Goal: Book appointment/travel/reservation

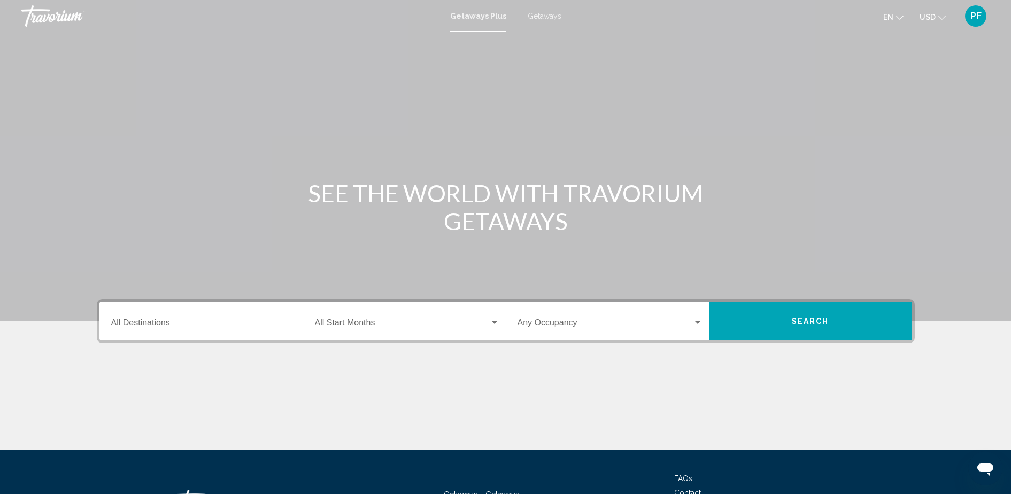
click at [544, 13] on span "Getaways" at bounding box center [545, 16] width 34 height 9
click at [161, 323] on input "Destination All Destinations" at bounding box center [203, 325] width 185 height 10
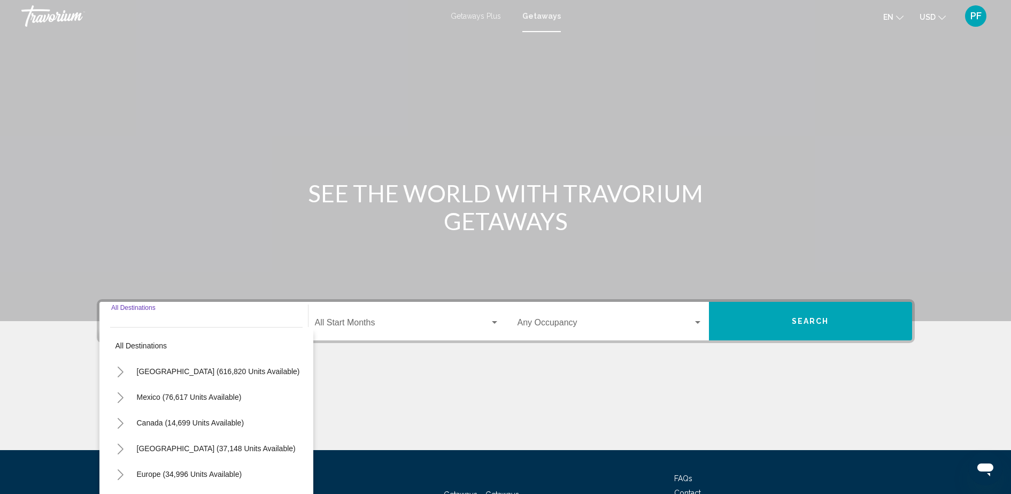
scroll to position [87, 0]
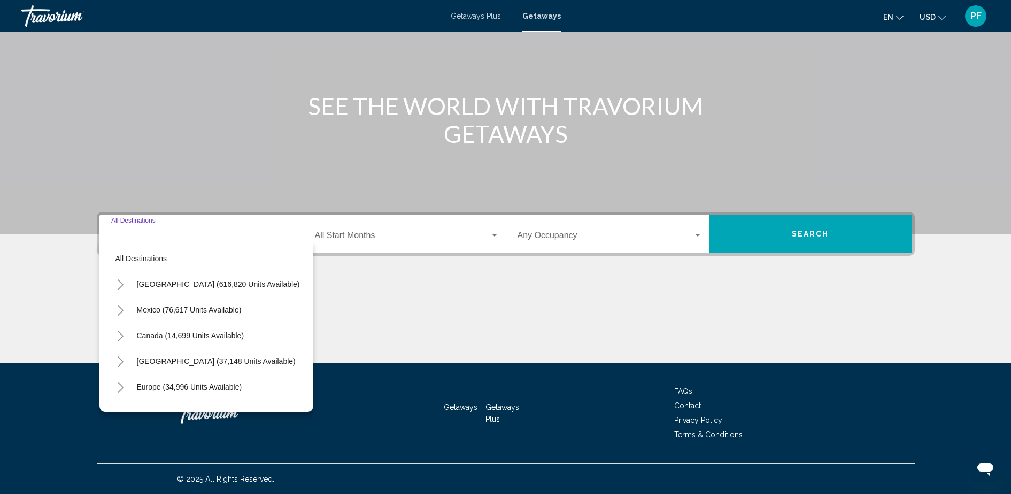
click at [121, 284] on icon "Toggle United States (616,820 units available)" at bounding box center [121, 284] width 8 height 11
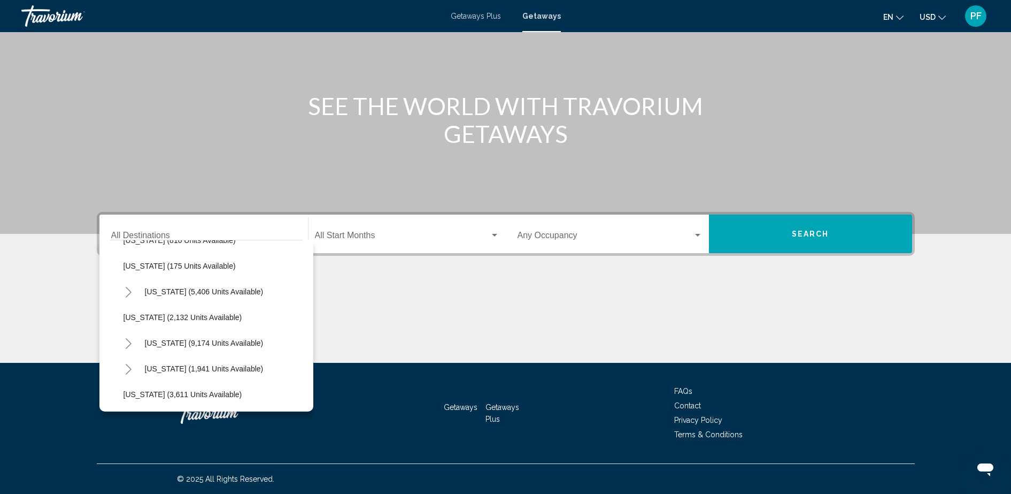
scroll to position [579, 3]
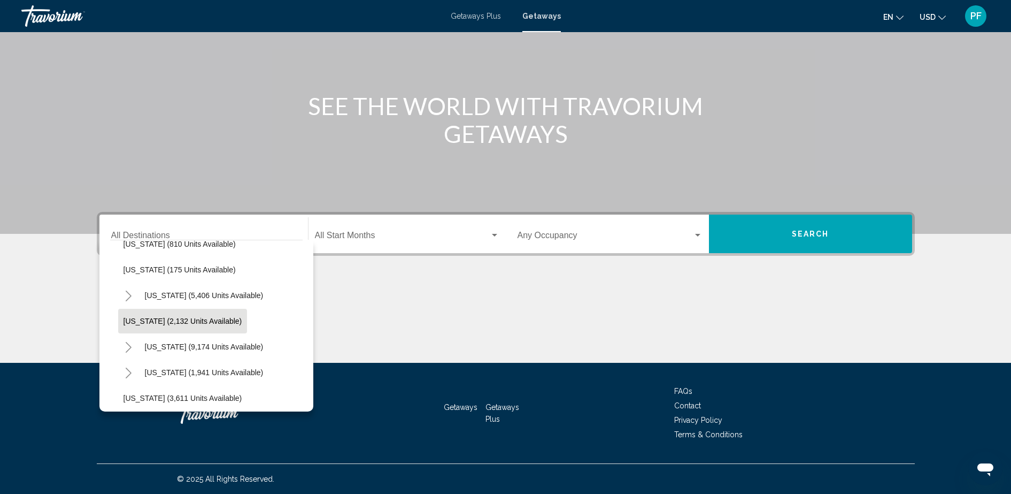
click at [140, 313] on button "[US_STATE] (2,132 units available)" at bounding box center [182, 321] width 129 height 25
type input "**********"
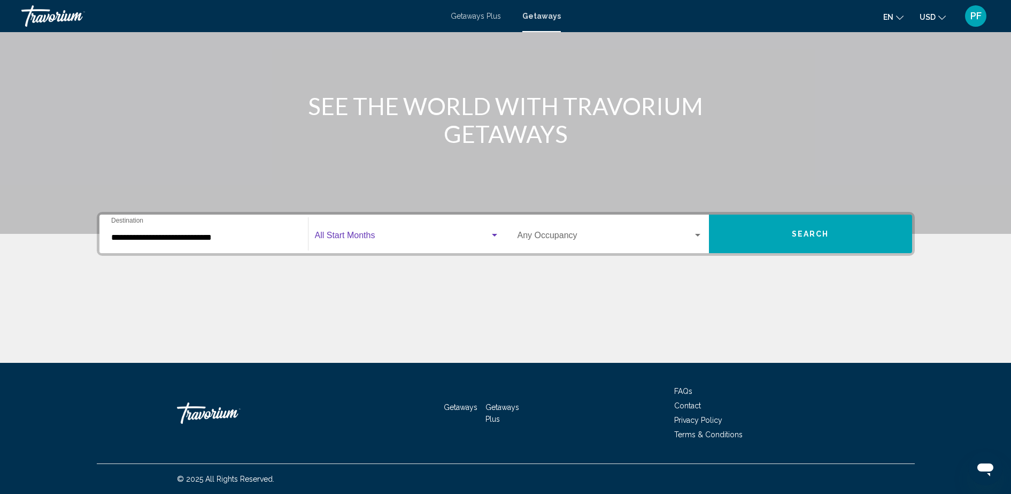
click at [493, 237] on div "Search widget" at bounding box center [495, 235] width 10 height 9
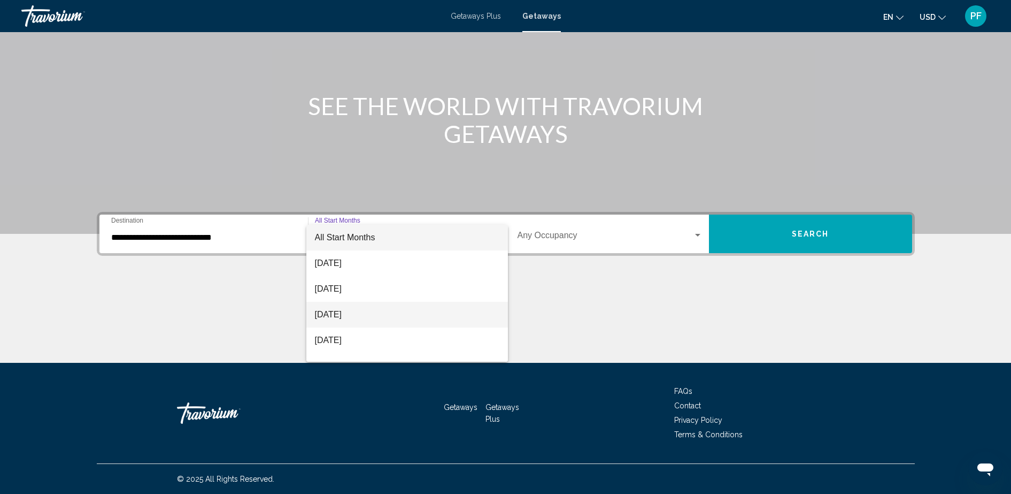
click at [355, 318] on span "October 2025" at bounding box center [407, 315] width 185 height 26
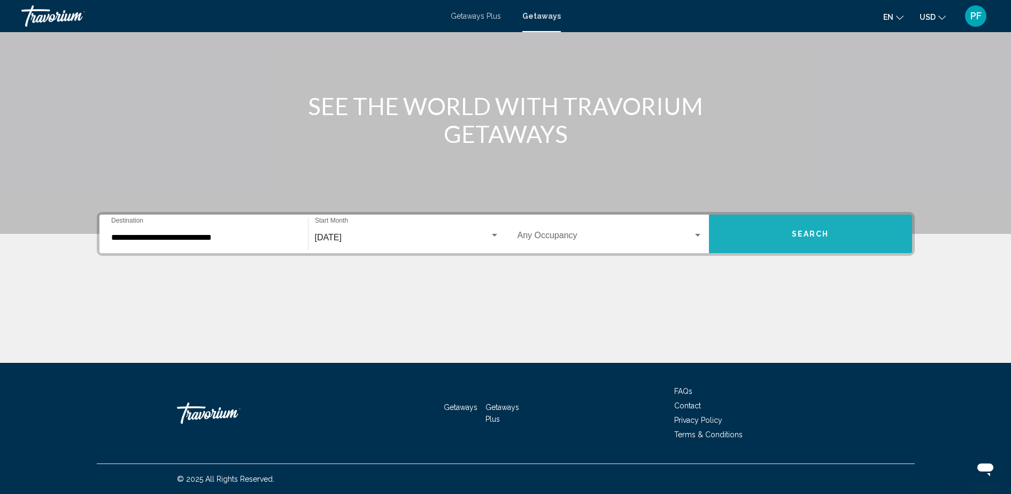
drag, startPoint x: 786, startPoint y: 233, endPoint x: 795, endPoint y: 232, distance: 8.6
click at [795, 232] on button "Search" at bounding box center [810, 233] width 203 height 39
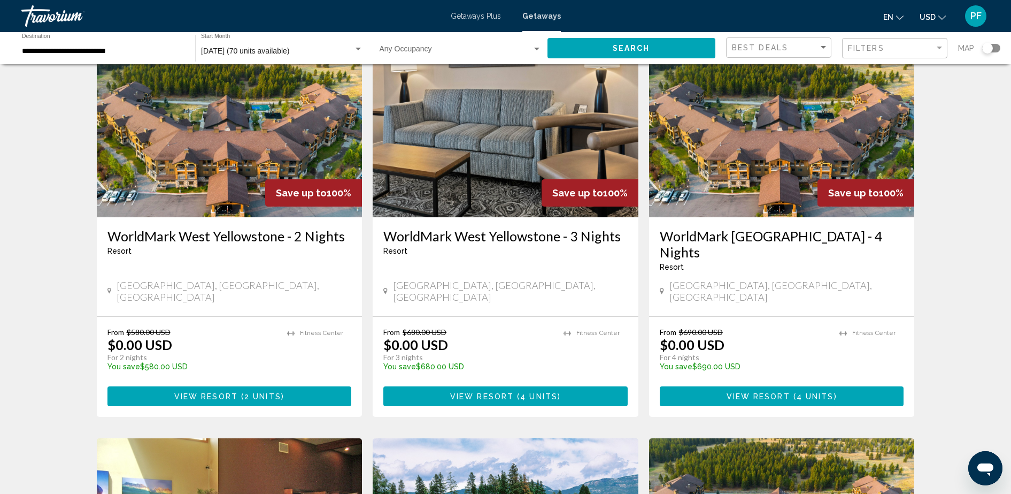
scroll to position [67, 0]
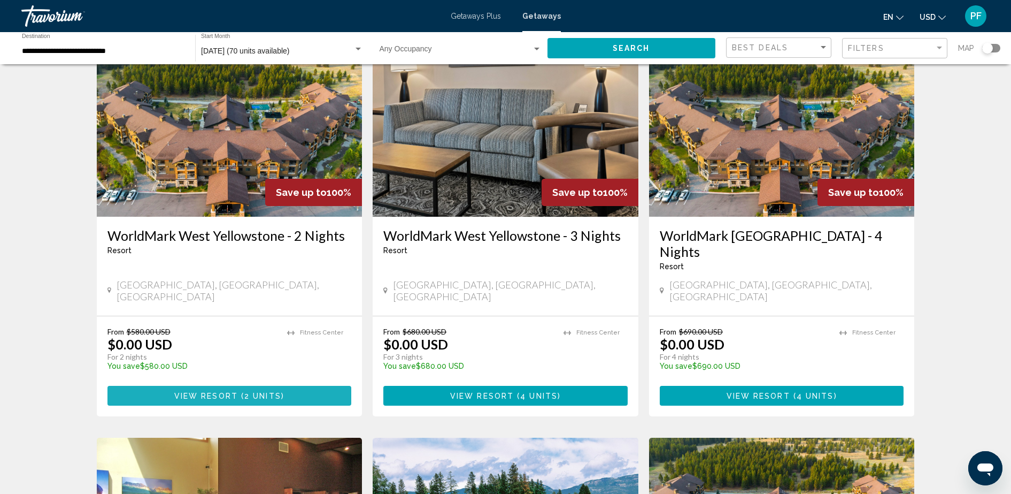
click at [200, 392] on span "View Resort" at bounding box center [206, 396] width 64 height 9
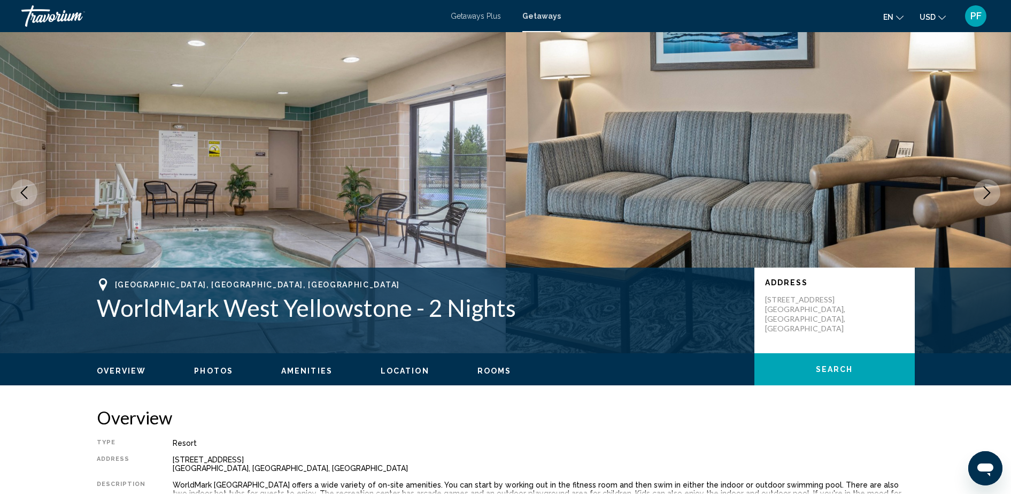
click at [994, 192] on button "Next image" at bounding box center [987, 192] width 27 height 27
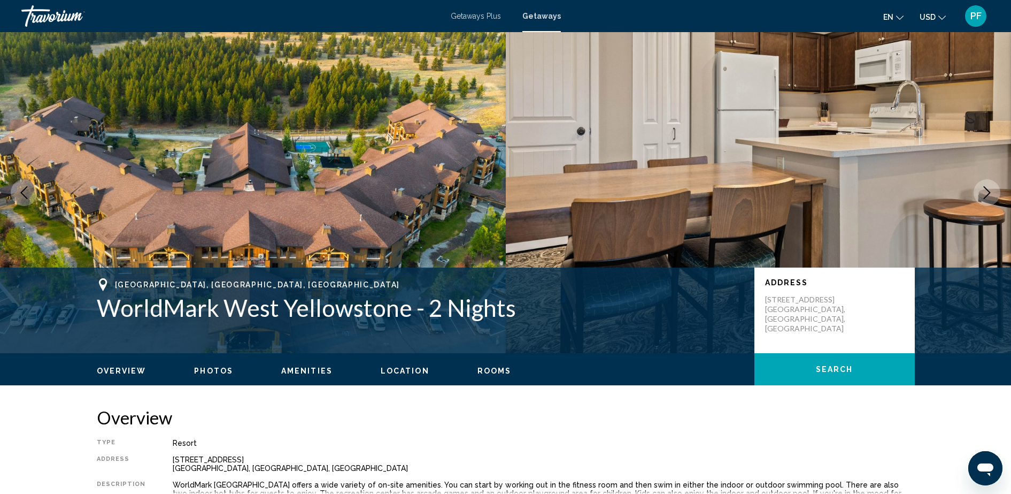
click at [995, 191] on button "Next image" at bounding box center [987, 192] width 27 height 27
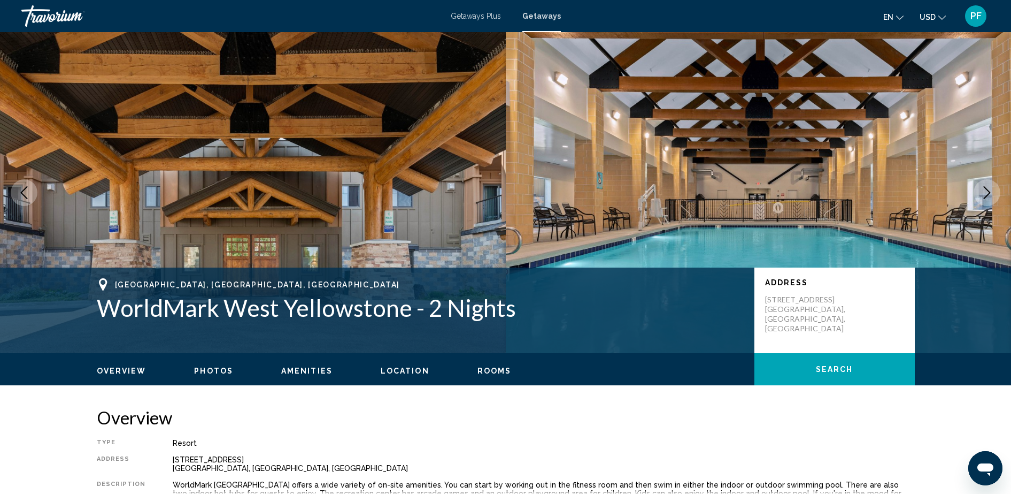
click at [995, 191] on button "Next image" at bounding box center [987, 192] width 27 height 27
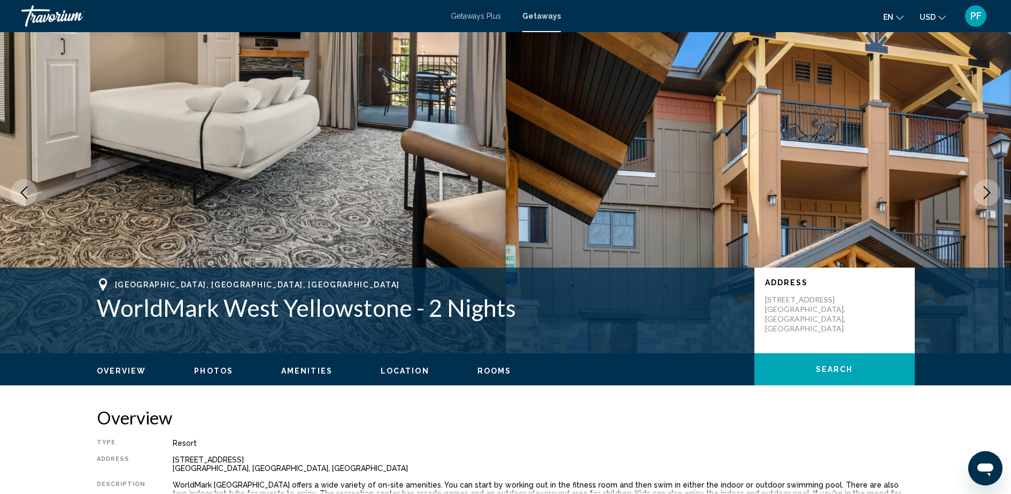
click at [995, 191] on button "Next image" at bounding box center [987, 192] width 27 height 27
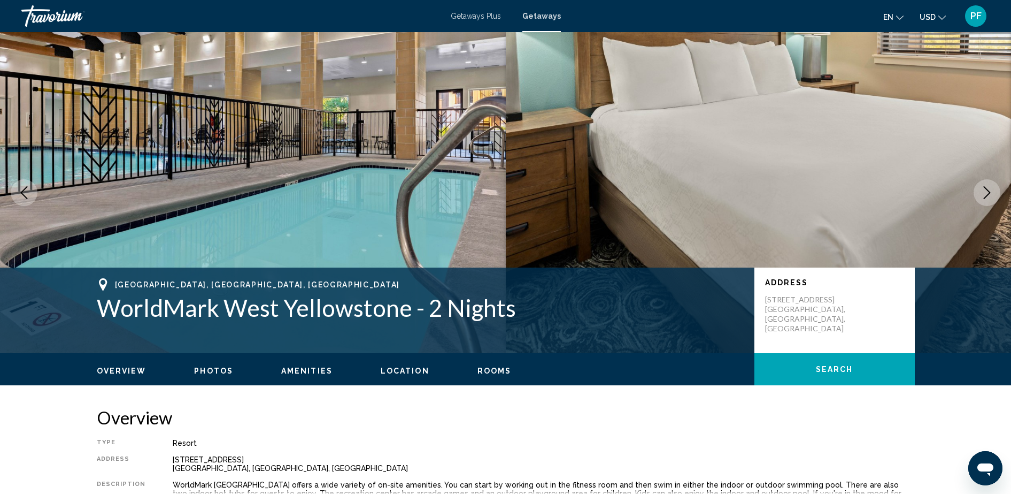
click at [995, 191] on button "Next image" at bounding box center [987, 192] width 27 height 27
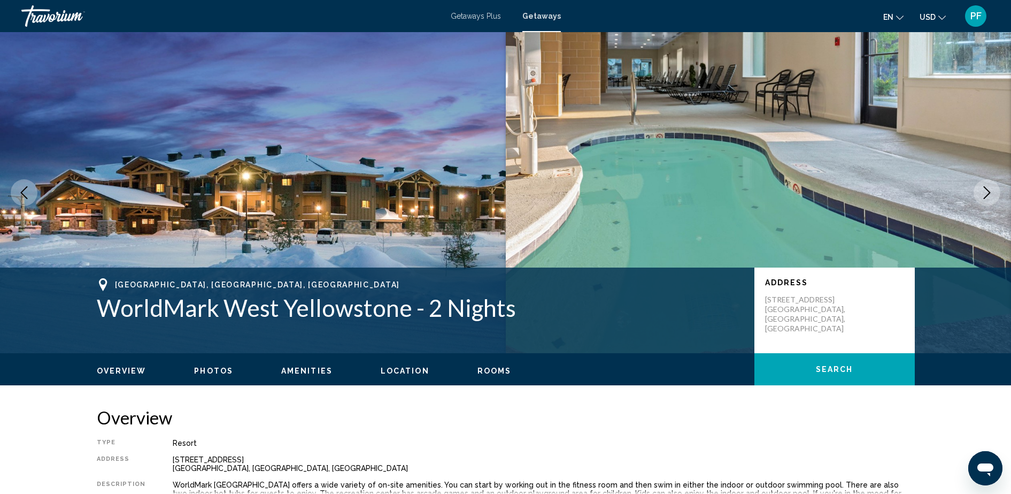
click at [995, 191] on button "Next image" at bounding box center [987, 192] width 27 height 27
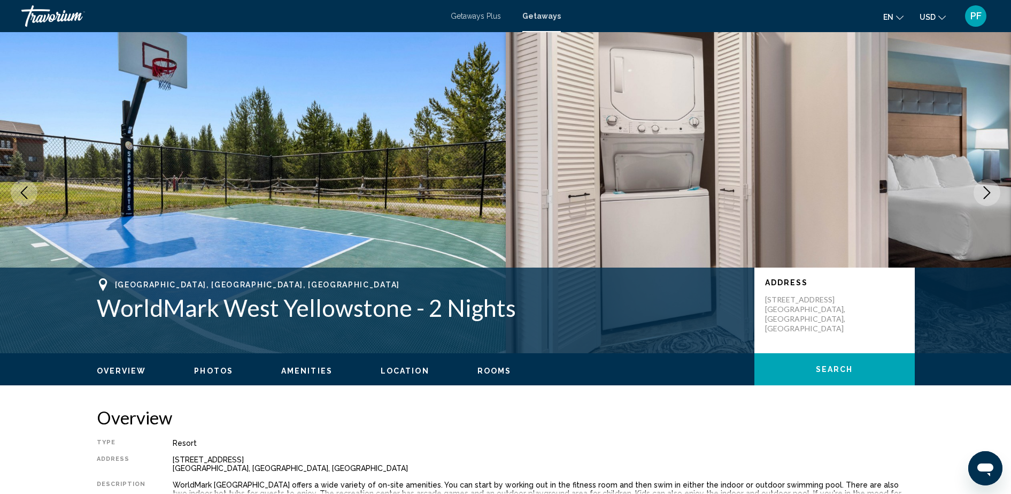
click at [995, 191] on button "Next image" at bounding box center [987, 192] width 27 height 27
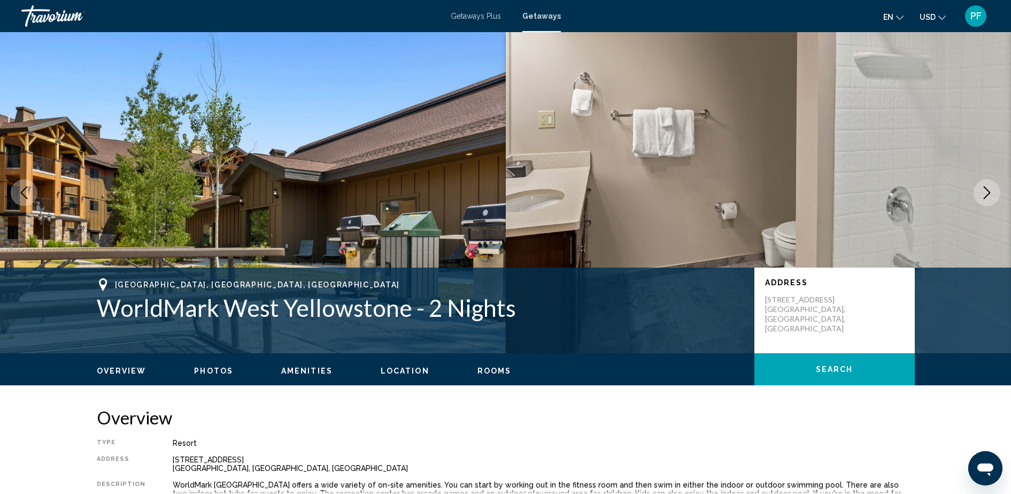
click at [995, 191] on button "Next image" at bounding box center [987, 192] width 27 height 27
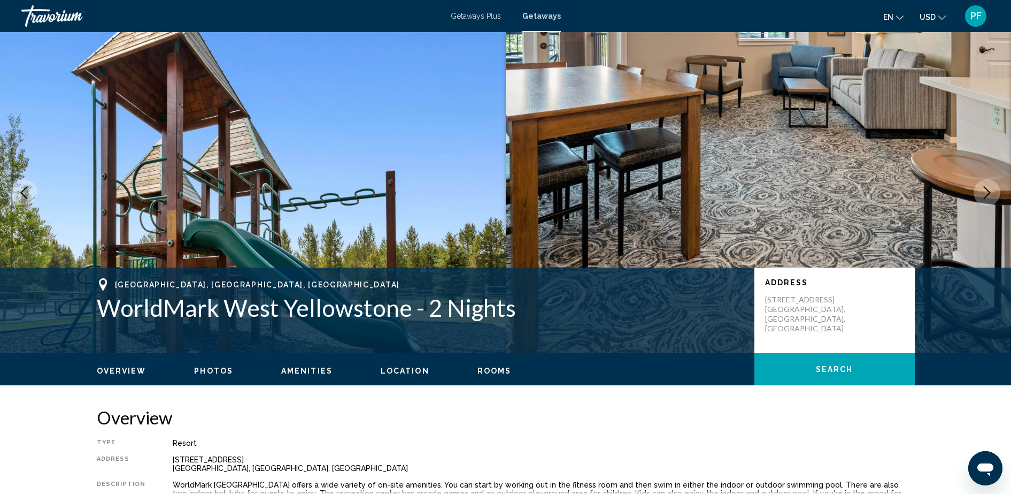
click at [983, 198] on icon "Next image" at bounding box center [987, 192] width 13 height 13
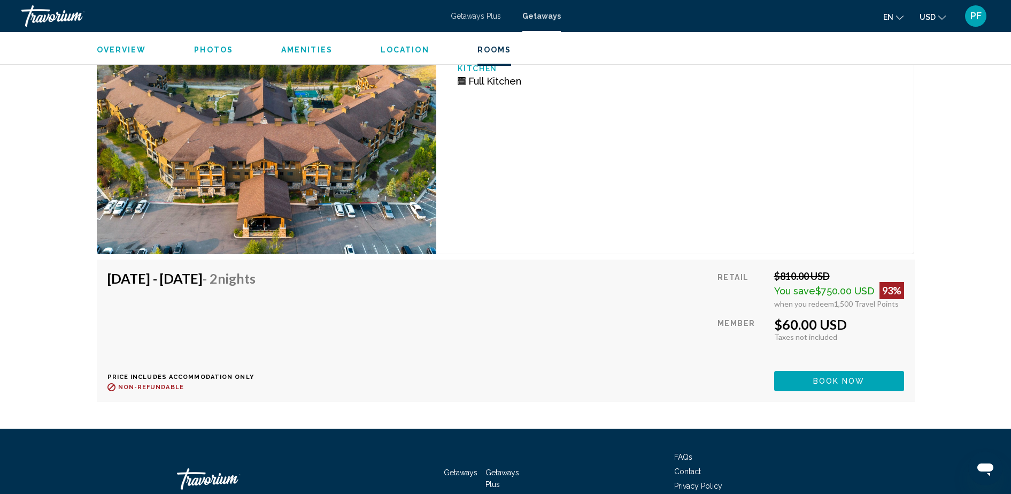
scroll to position [1992, 0]
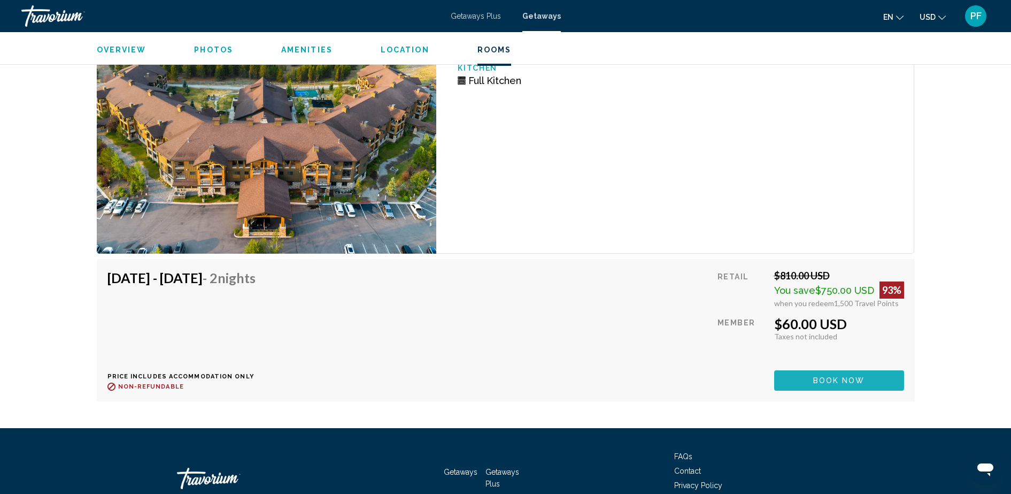
click at [838, 377] on span "Book now" at bounding box center [840, 381] width 52 height 9
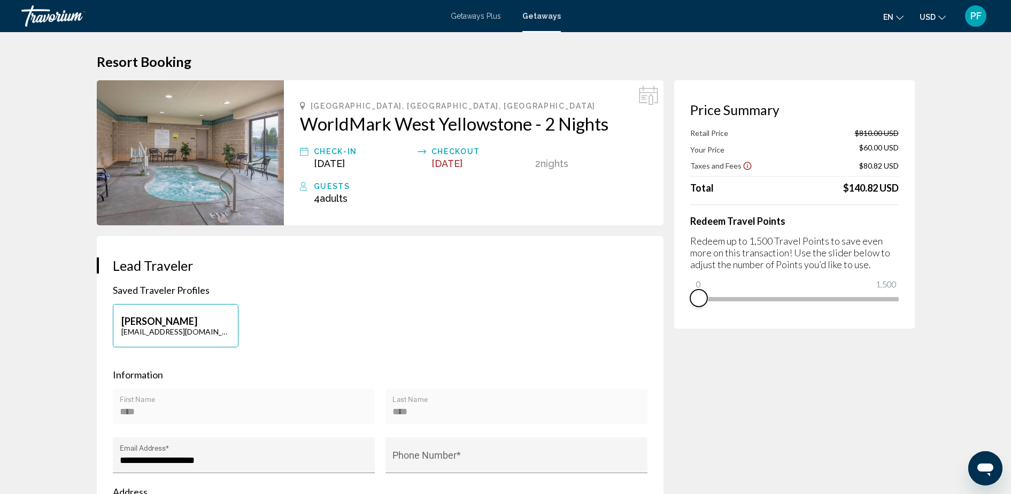
drag, startPoint x: 888, startPoint y: 312, endPoint x: 695, endPoint y: 313, distance: 193.1
click at [695, 313] on div "Price Summary Retail Price $810.00 USD Your Price $60.00 USD Taxes and Fees $80…" at bounding box center [794, 204] width 241 height 248
drag, startPoint x: 700, startPoint y: 282, endPoint x: 918, endPoint y: 275, distance: 218.9
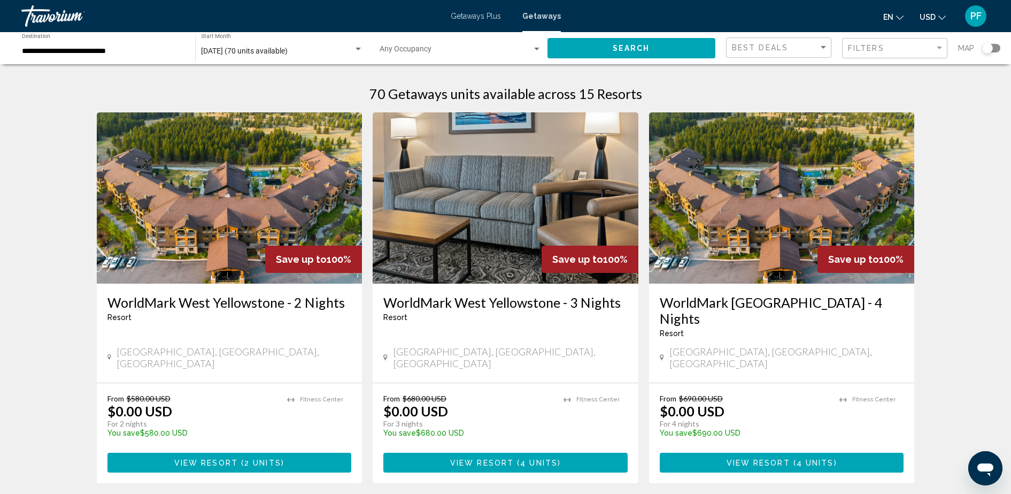
click at [989, 49] on div "Search widget" at bounding box center [988, 48] width 11 height 11
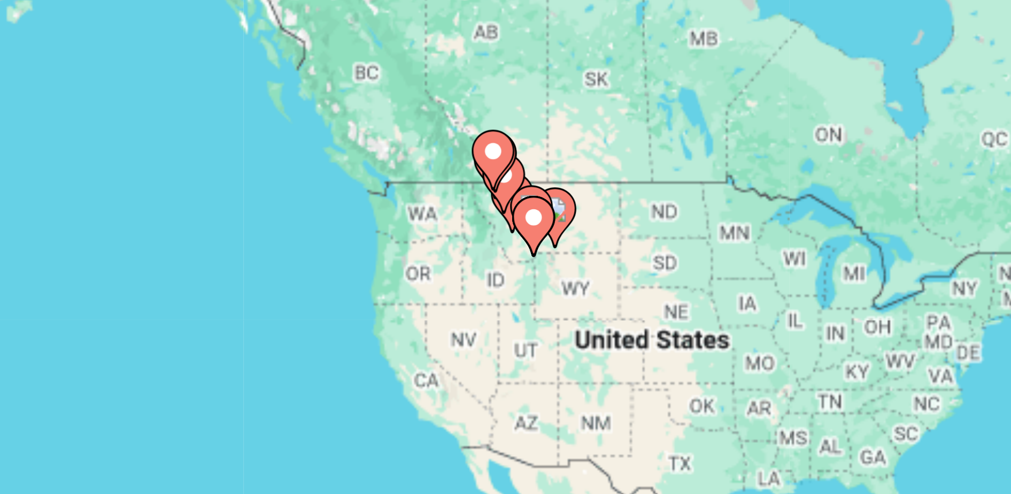
drag, startPoint x: 272, startPoint y: 162, endPoint x: 358, endPoint y: 173, distance: 86.8
click at [358, 173] on div "To activate drag with keyboard, press Alt + Enter. Once in keyboard drag state,…" at bounding box center [506, 235] width 818 height 321
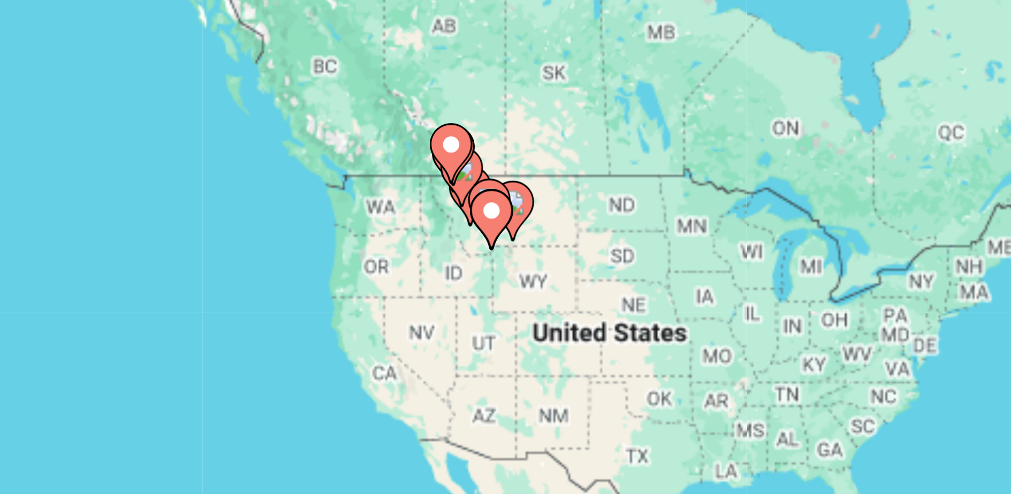
drag, startPoint x: 343, startPoint y: 185, endPoint x: 326, endPoint y: 178, distance: 18.0
click at [326, 178] on icon "Main content" at bounding box center [327, 177] width 10 height 14
click at [312, 163] on gmp-advanced-marker "Main content" at bounding box center [317, 160] width 11 height 16
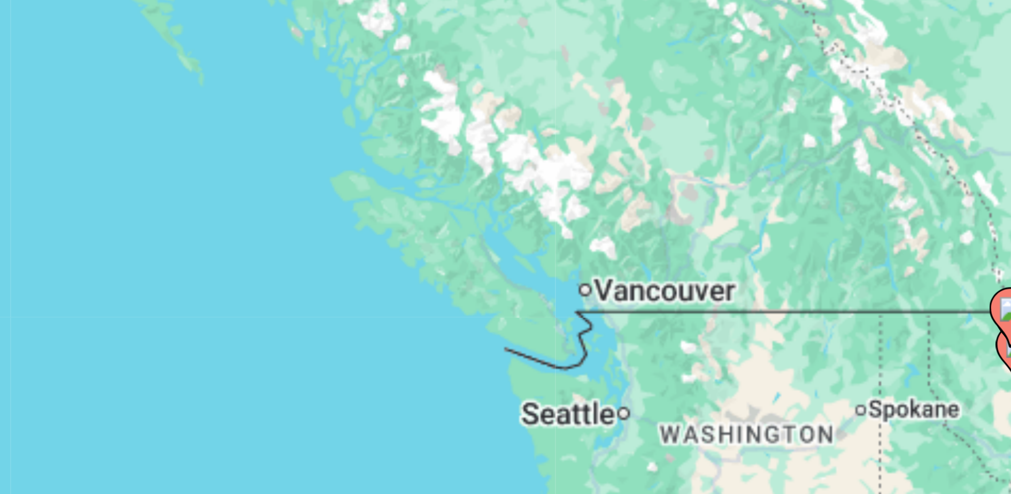
drag, startPoint x: 430, startPoint y: 184, endPoint x: 380, endPoint y: 157, distance: 56.5
click at [380, 157] on div "To activate drag with keyboard, press Alt + Enter. Once in keyboard drag state,…" at bounding box center [506, 235] width 818 height 321
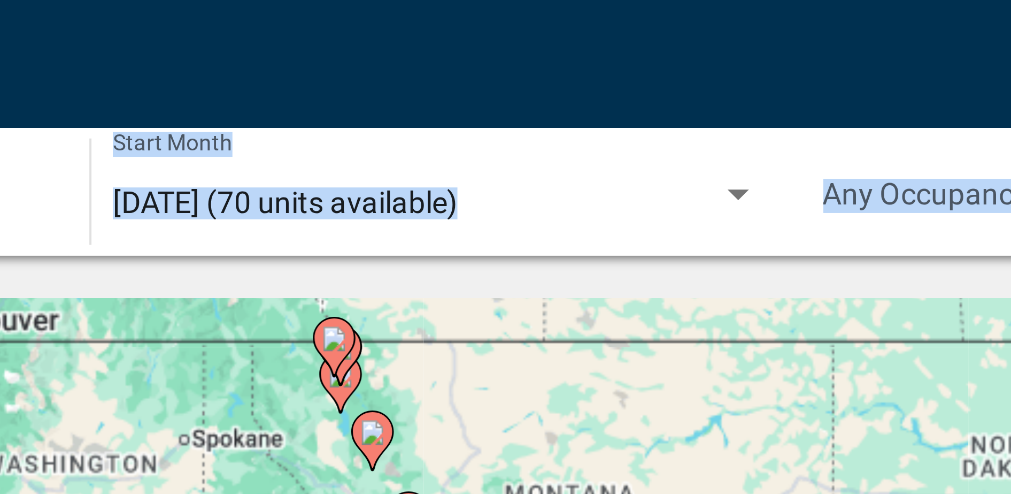
drag, startPoint x: 380, startPoint y: 157, endPoint x: 171, endPoint y: 42, distance: 238.4
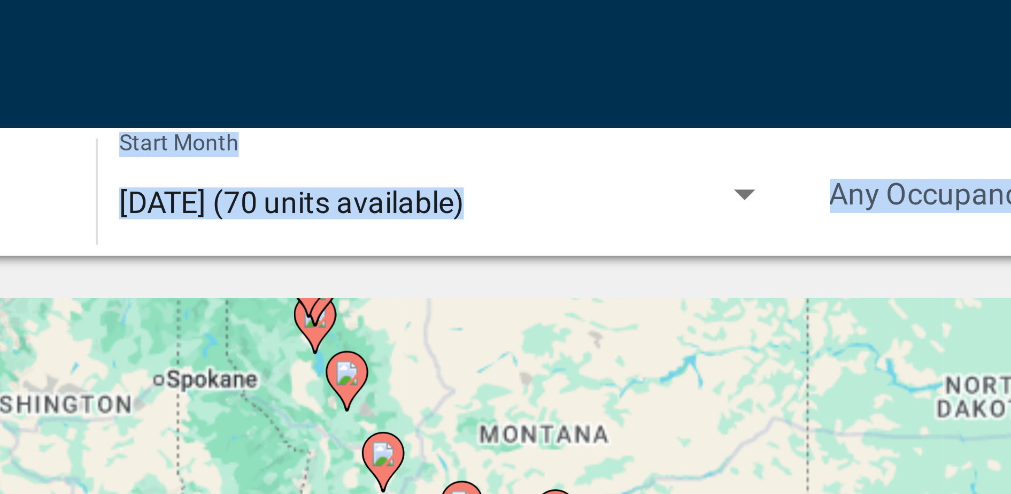
drag, startPoint x: 242, startPoint y: 99, endPoint x: 240, endPoint y: 83, distance: 16.2
click at [240, 83] on div "To activate drag with keyboard, press Alt + Enter. Once in keyboard drag state,…" at bounding box center [506, 235] width 818 height 321
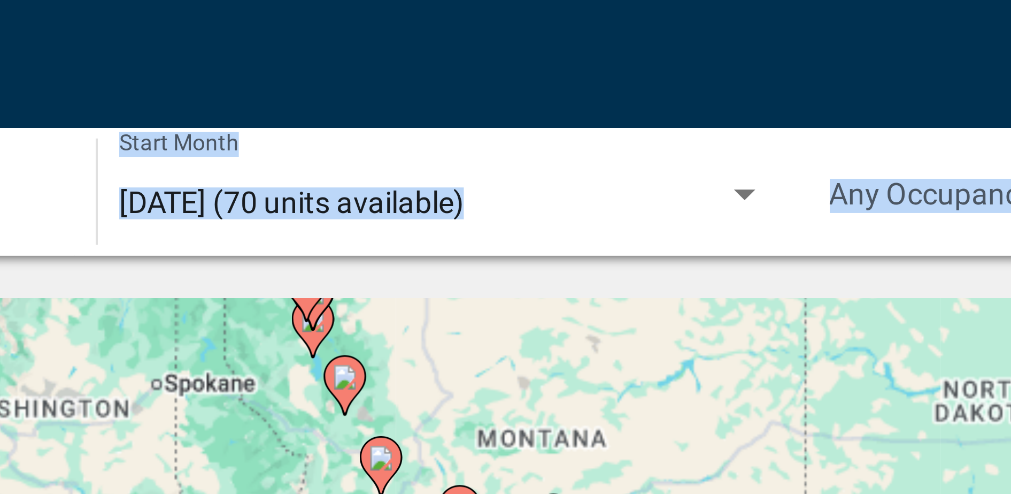
click at [242, 86] on div "To activate drag with keyboard, press Alt + Enter. Once in keyboard drag state,…" at bounding box center [506, 235] width 818 height 321
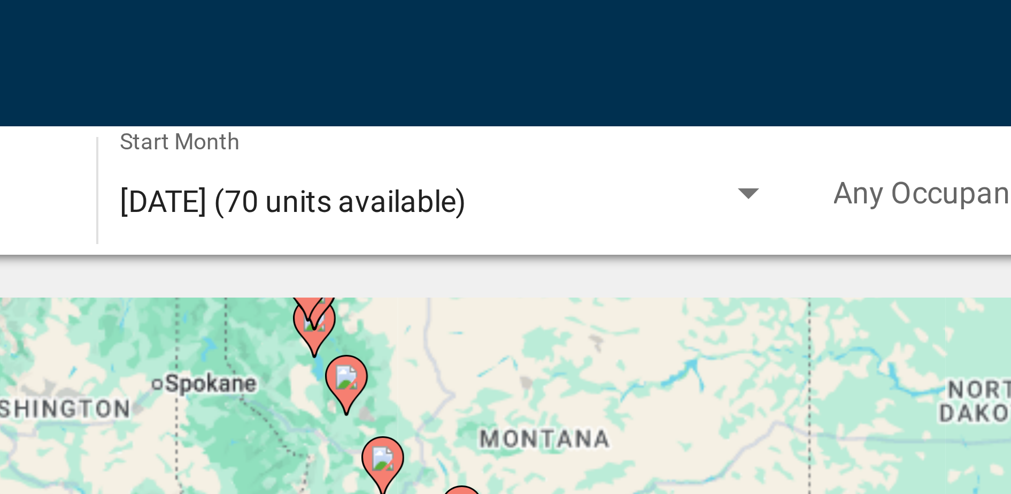
click at [247, 82] on gmp-advanced-marker "Main content" at bounding box center [249, 75] width 11 height 16
type input "**********"
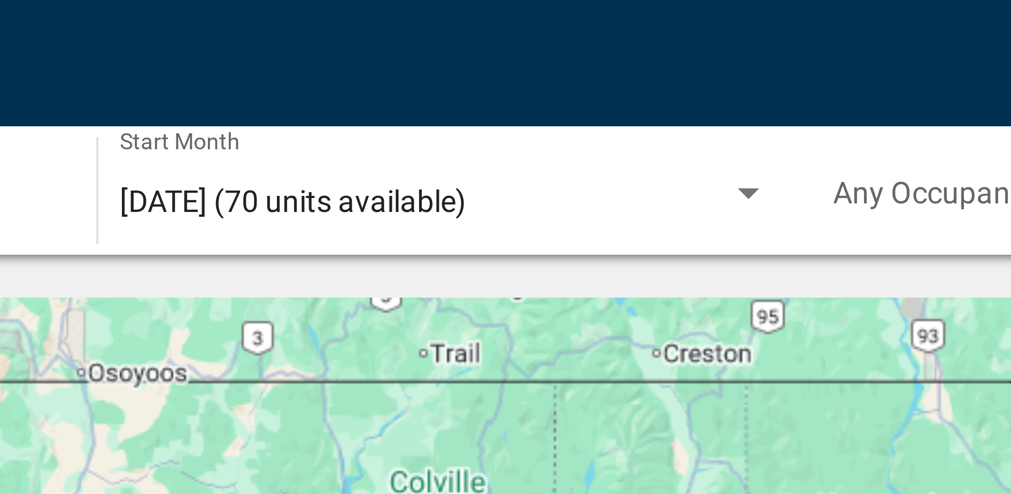
drag, startPoint x: 247, startPoint y: 82, endPoint x: 182, endPoint y: -12, distance: 114.2
click at [182, 0] on html "**********" at bounding box center [505, 247] width 1011 height 494
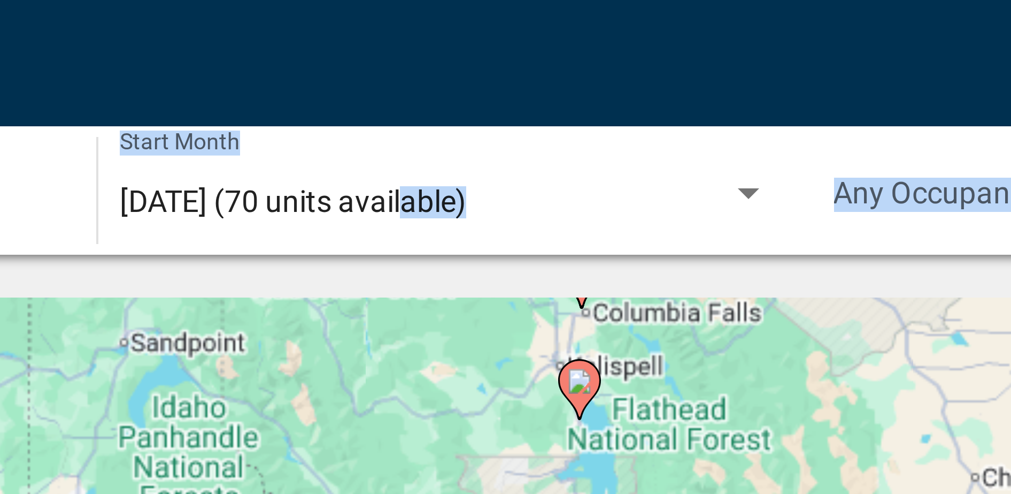
drag, startPoint x: 401, startPoint y: 114, endPoint x: 278, endPoint y: 52, distance: 137.8
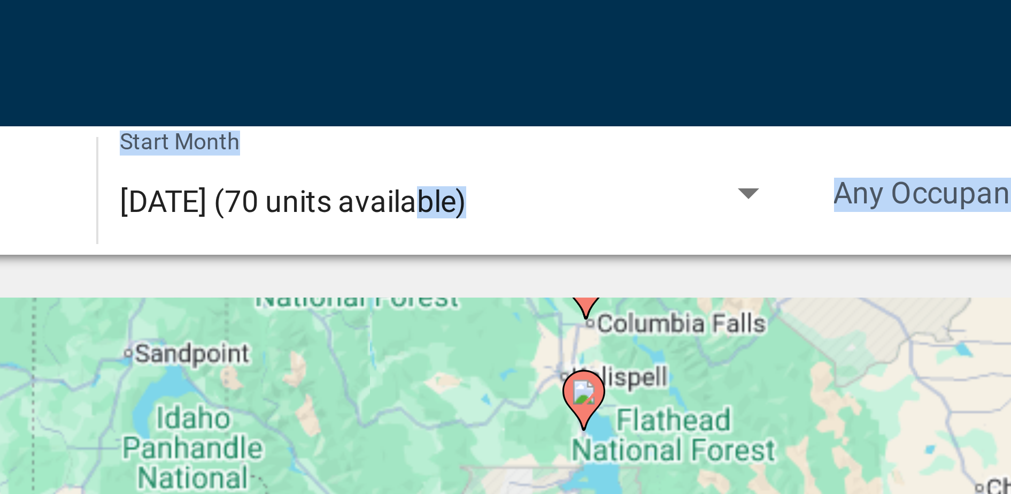
click at [317, 98] on image "Main content" at bounding box center [317, 98] width 6 height 6
click at [317, 98] on div "To activate drag with keyboard, press Alt + Enter. Once in keyboard drag state,…" at bounding box center [506, 235] width 818 height 321
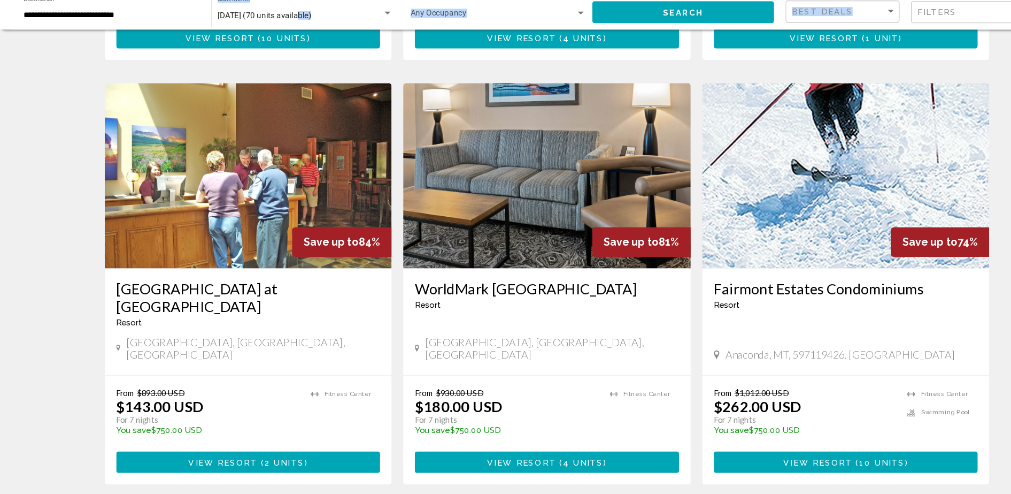
drag, startPoint x: 317, startPoint y: 98, endPoint x: 364, endPoint y: 524, distance: 428.3
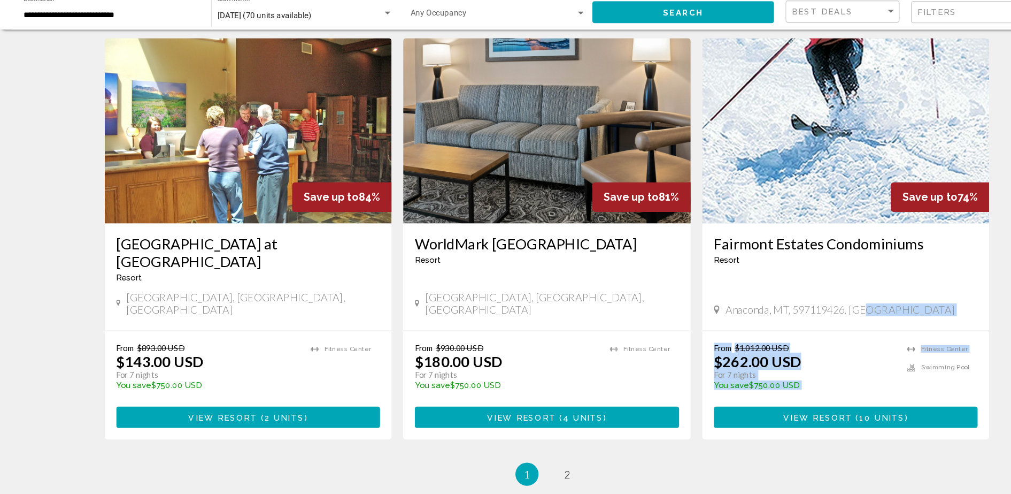
drag, startPoint x: 924, startPoint y: 216, endPoint x: 885, endPoint y: 295, distance: 87.5
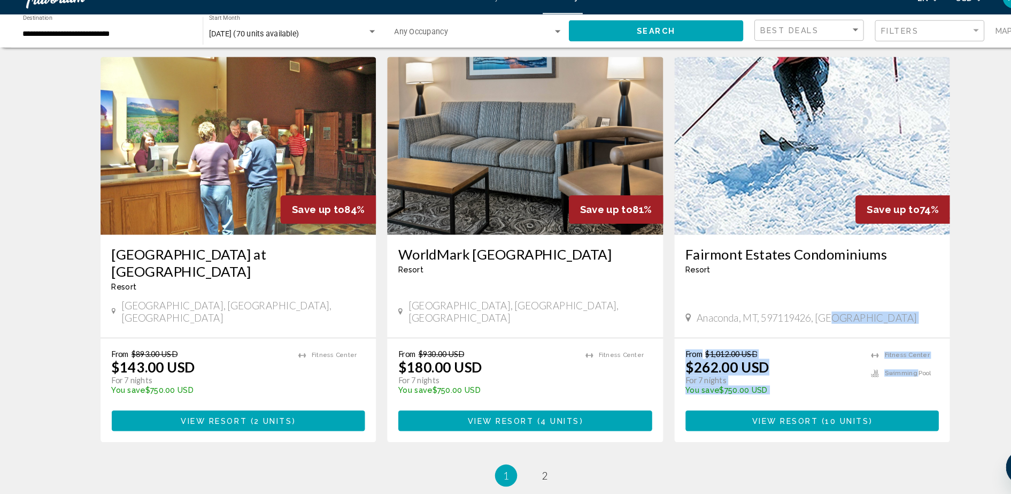
scroll to position [1552, 0]
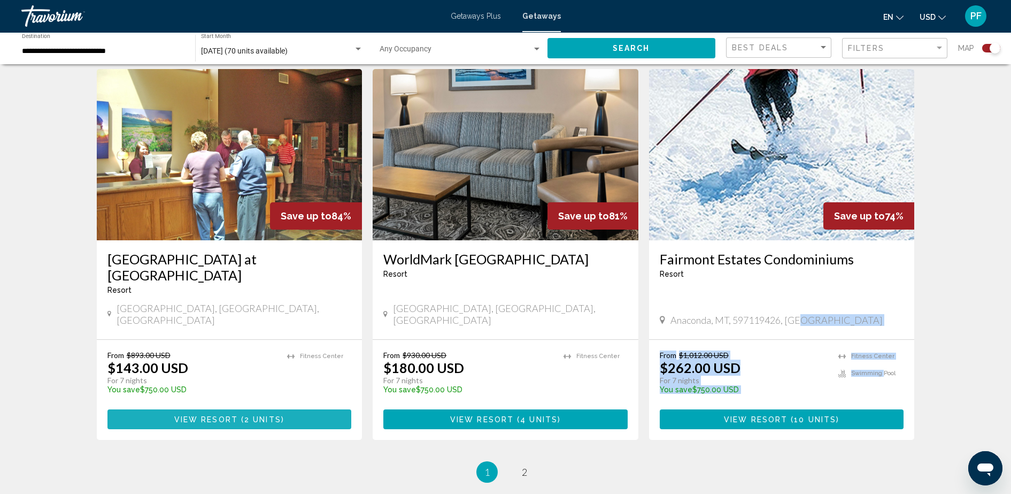
click at [200, 415] on span "View Resort" at bounding box center [206, 419] width 64 height 9
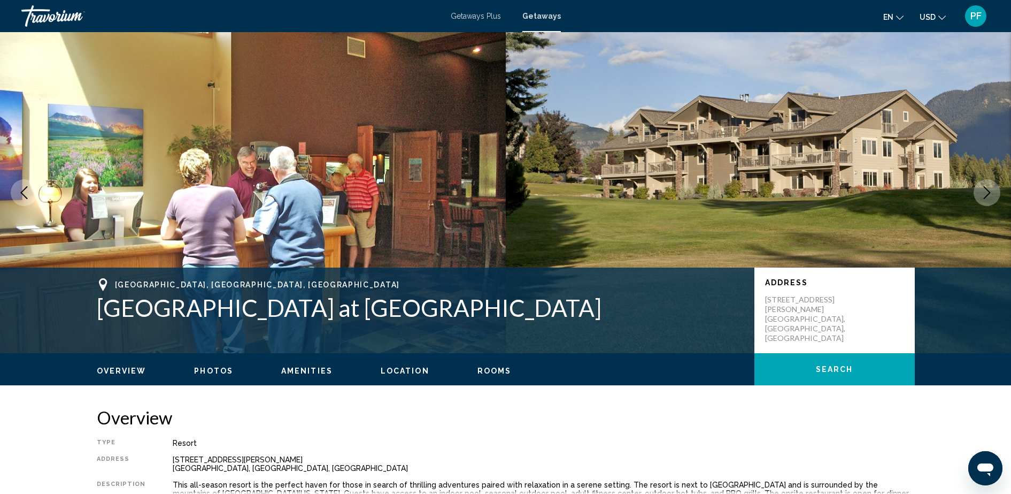
scroll to position [1836, 0]
